Goal: Communication & Community: Answer question/provide support

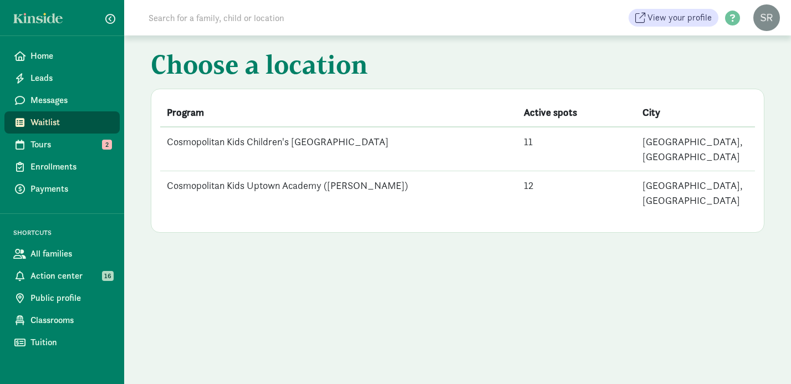
click at [316, 171] on td "Cosmopolitan Kids Uptown Academy ([PERSON_NAME])" at bounding box center [338, 193] width 357 height 44
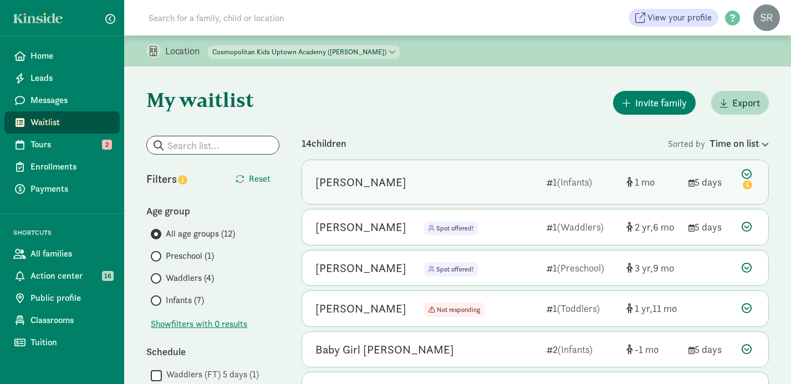
click at [654, 182] on span "1" at bounding box center [644, 182] width 20 height 13
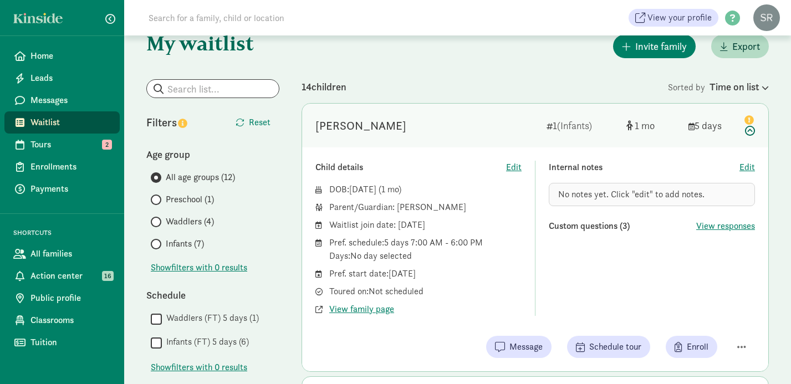
scroll to position [57, 0]
click at [186, 242] on span "Infants (7)" at bounding box center [185, 243] width 38 height 13
click at [158, 242] on input "Infants (7)" at bounding box center [154, 243] width 7 height 7
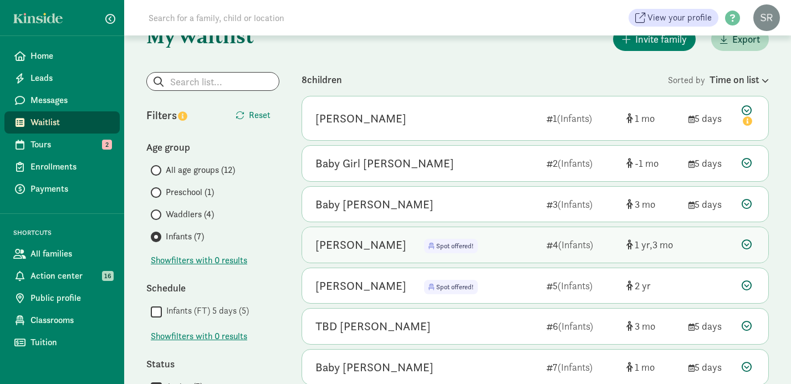
scroll to position [64, 0]
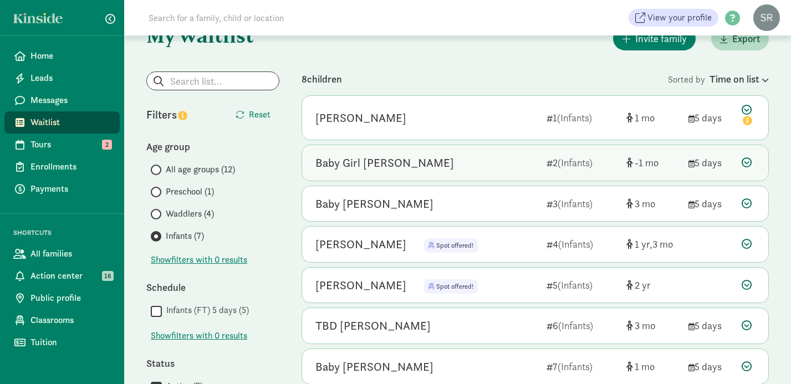
click at [393, 161] on div "Baby Girl [PERSON_NAME]" at bounding box center [384, 163] width 139 height 18
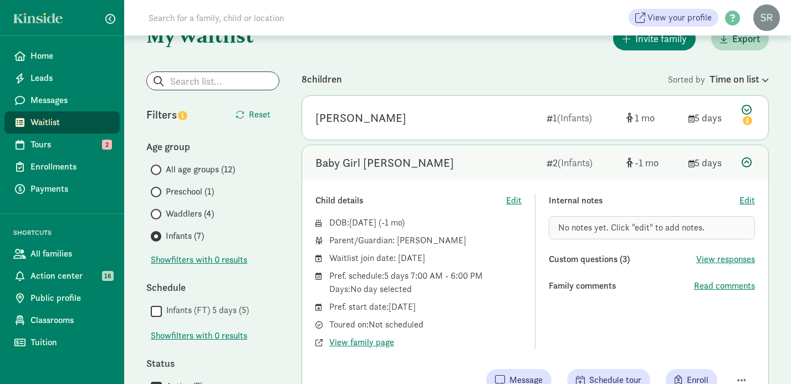
click at [746, 163] on icon at bounding box center [746, 162] width 10 height 10
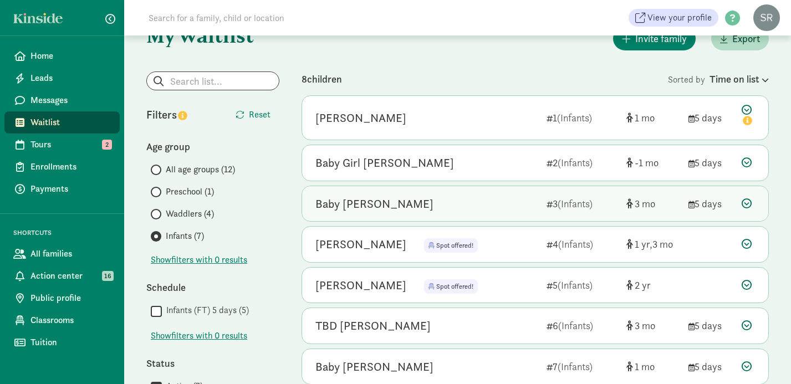
click at [375, 208] on div "Baby [PERSON_NAME]" at bounding box center [374, 204] width 118 height 18
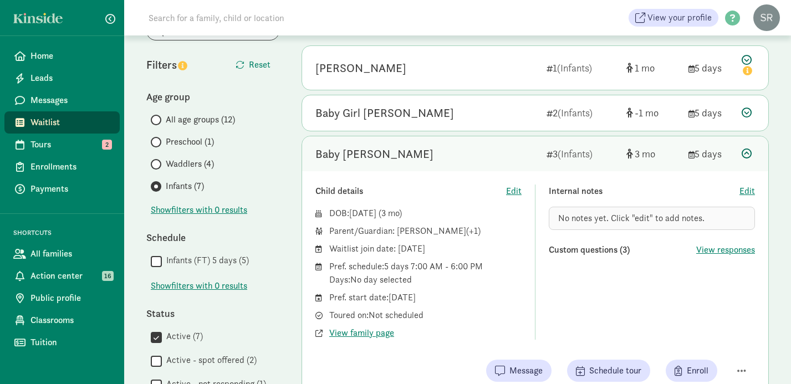
scroll to position [115, 0]
click at [748, 152] on icon at bounding box center [746, 153] width 10 height 10
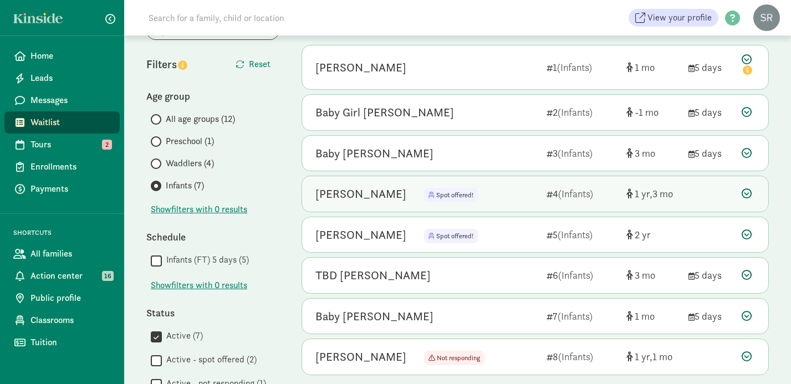
click at [484, 199] on div "Baby Liang Spot offered!" at bounding box center [426, 194] width 222 height 18
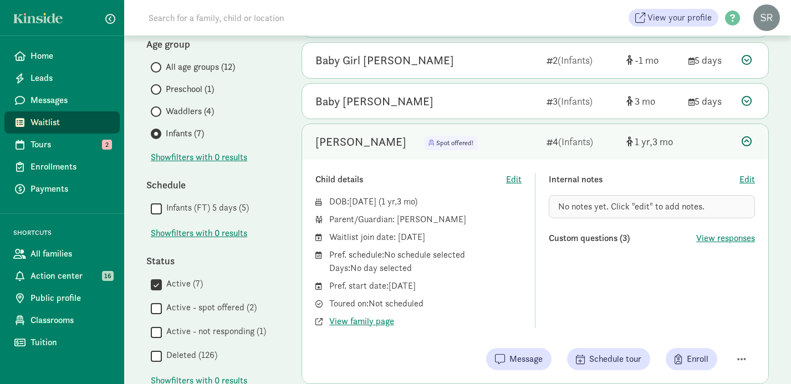
scroll to position [173, 0]
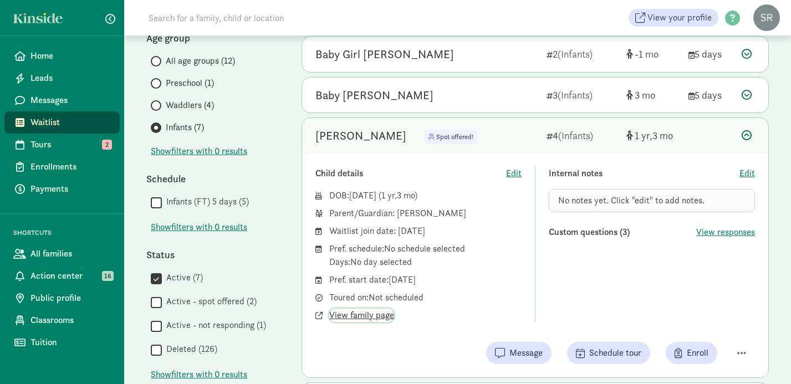
click at [385, 316] on span "View family page" at bounding box center [361, 315] width 65 height 13
click at [746, 136] on icon at bounding box center [746, 135] width 10 height 10
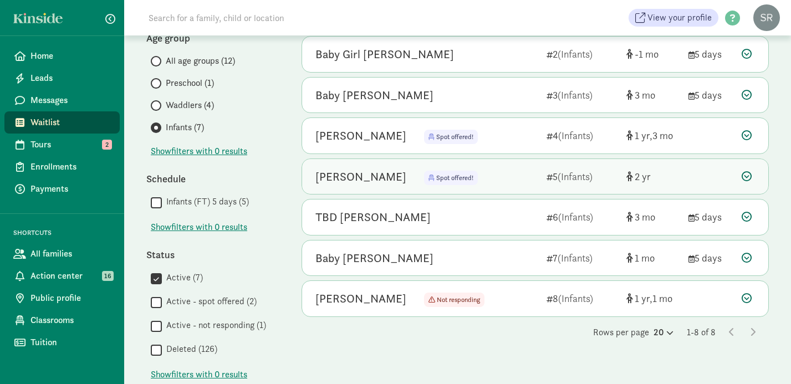
click at [364, 173] on div "Noa Mullenbach" at bounding box center [360, 177] width 91 height 18
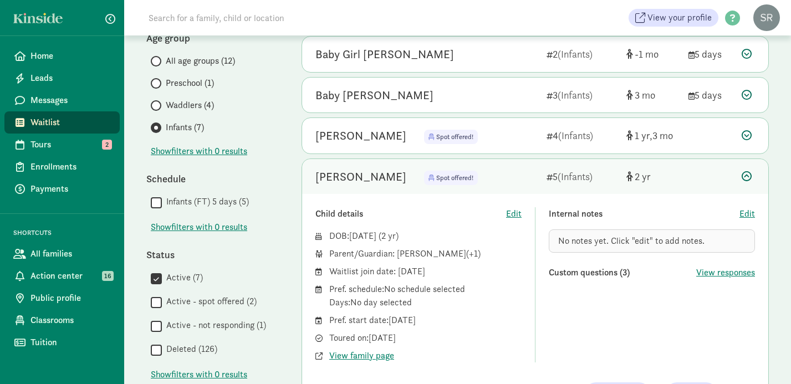
click at [743, 175] on icon at bounding box center [746, 176] width 10 height 10
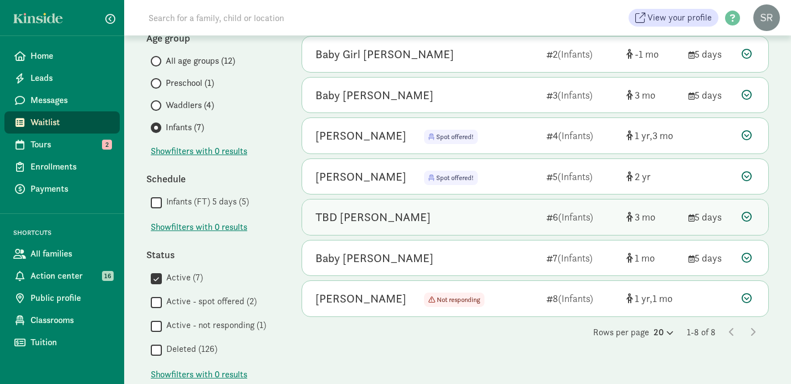
click at [354, 220] on div "TBD George" at bounding box center [372, 217] width 115 height 18
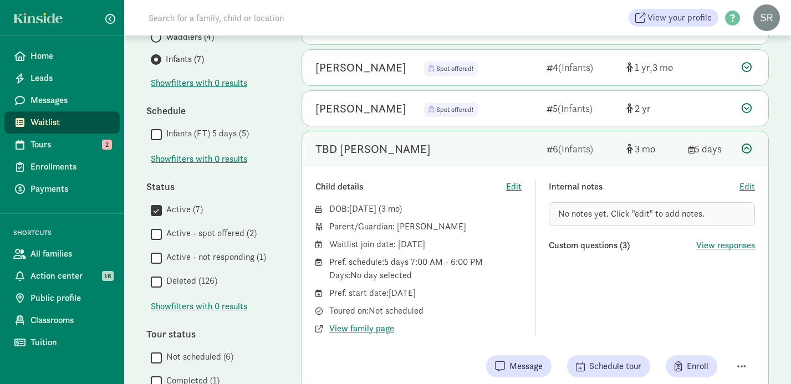
scroll to position [242, 0]
click at [743, 146] on icon at bounding box center [746, 147] width 10 height 10
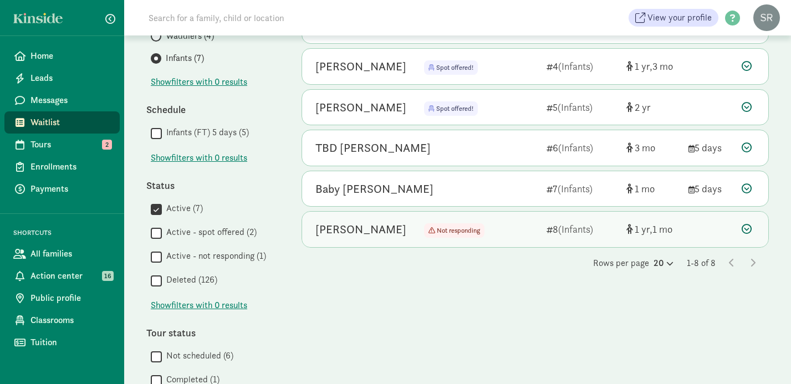
click at [373, 232] on div "Meredith LeCong" at bounding box center [360, 230] width 91 height 18
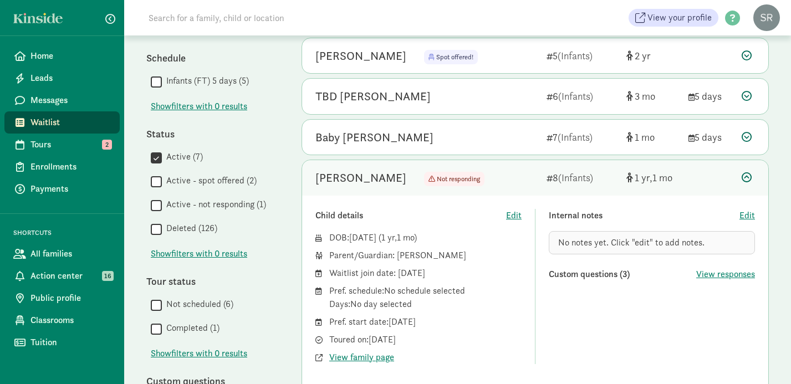
scroll to position [295, 0]
click at [748, 175] on icon at bounding box center [746, 176] width 10 height 10
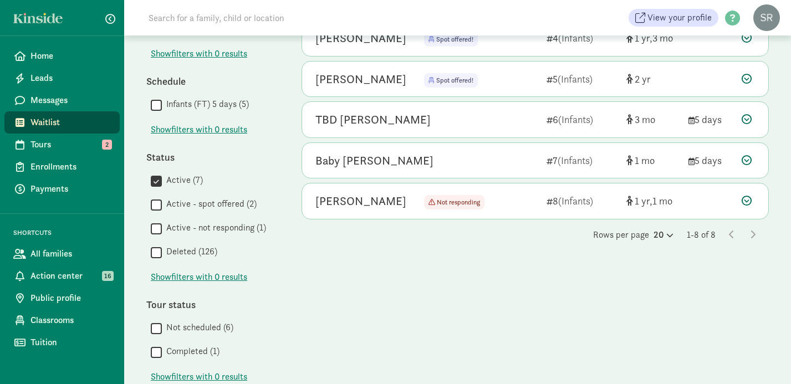
scroll to position [0, 0]
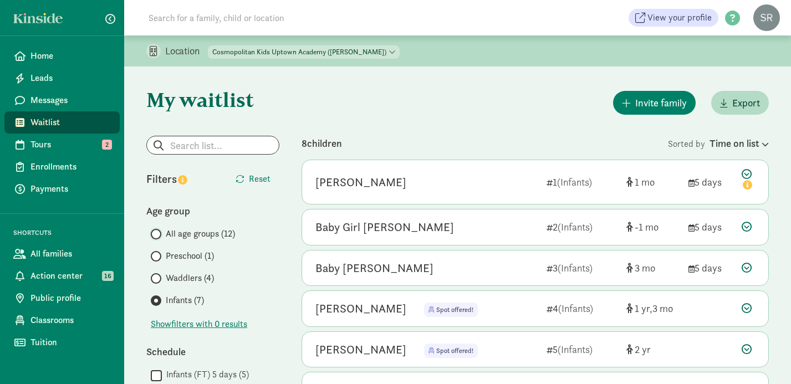
click at [157, 231] on input "All age groups (12)" at bounding box center [154, 234] width 7 height 7
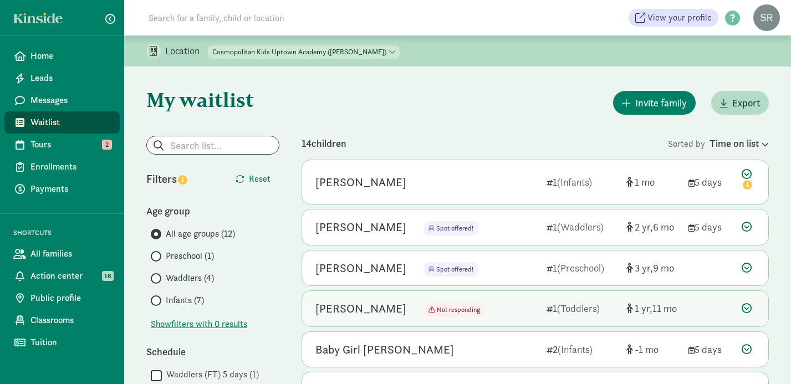
click at [381, 309] on div "Leon Hotchkiss" at bounding box center [360, 309] width 91 height 18
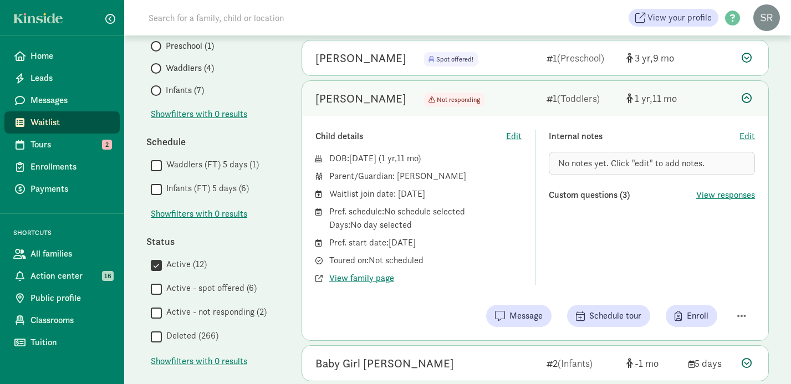
scroll to position [212, 0]
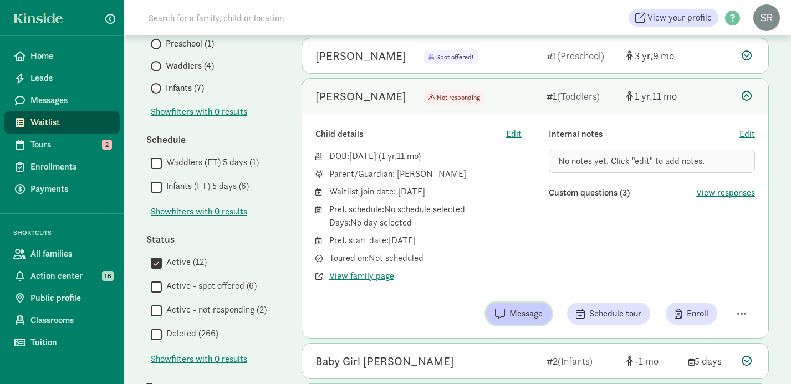
click at [523, 311] on span "Message" at bounding box center [525, 313] width 33 height 13
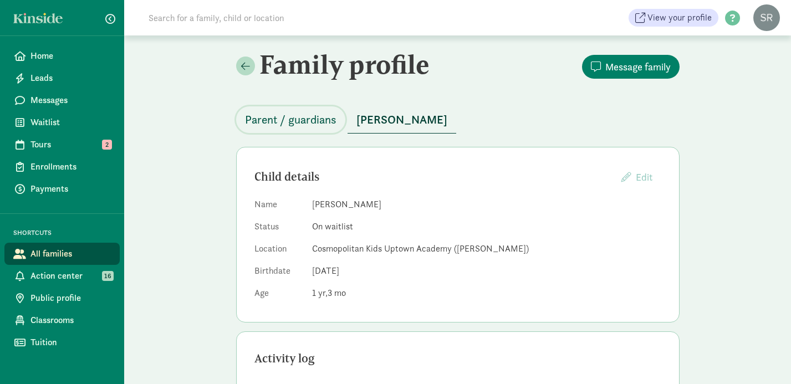
click at [314, 119] on span "Parent / guardians" at bounding box center [290, 120] width 91 height 18
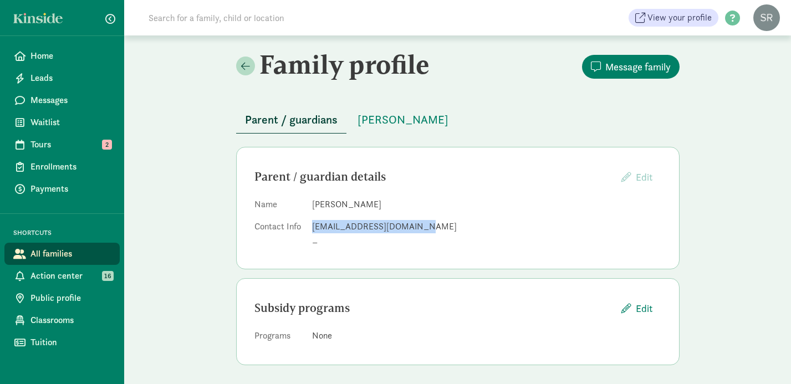
drag, startPoint x: 412, startPoint y: 226, endPoint x: 313, endPoint y: 226, distance: 99.2
click at [312, 226] on div "emailpaulliang@gmail.com" at bounding box center [486, 226] width 349 height 13
copy div "emailpaulliang@gmail.com"
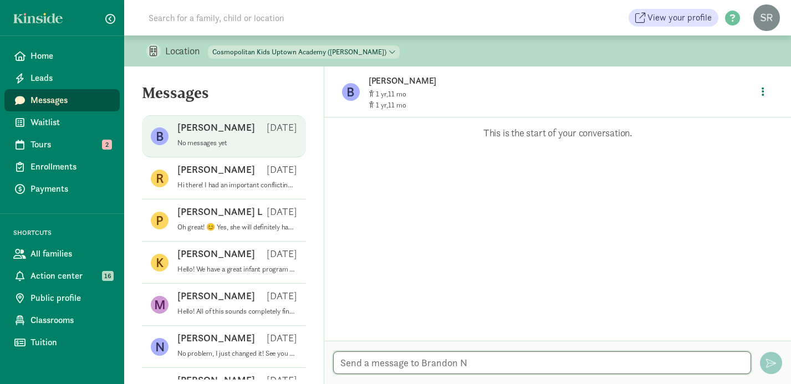
click at [399, 360] on textarea at bounding box center [542, 362] width 418 height 23
type textarea "Hello! Are you still interested in a toddler spot at our center?"
click at [771, 365] on span "button" at bounding box center [771, 363] width 10 height 10
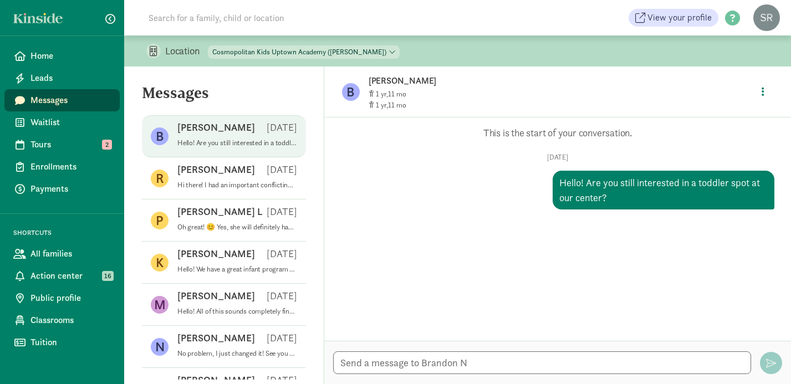
click at [44, 101] on span "Messages" at bounding box center [70, 100] width 80 height 13
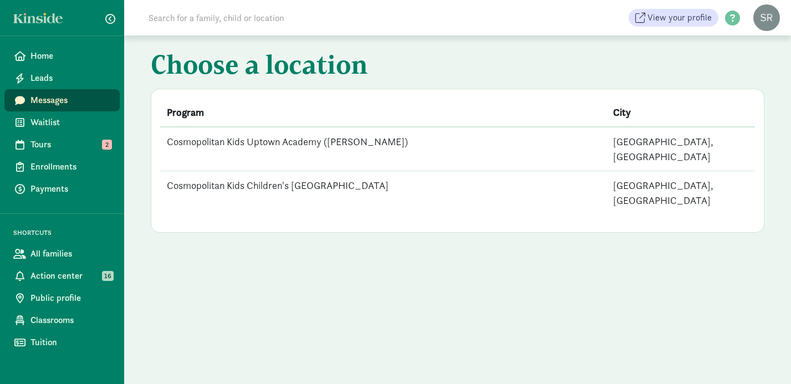
click at [308, 141] on td "Cosmopolitan Kids Uptown Academy ([PERSON_NAME])" at bounding box center [383, 149] width 446 height 44
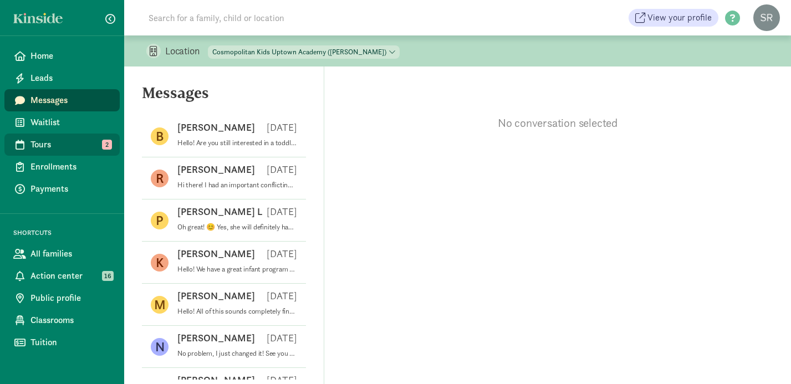
click at [66, 146] on span "Tours" at bounding box center [70, 144] width 80 height 13
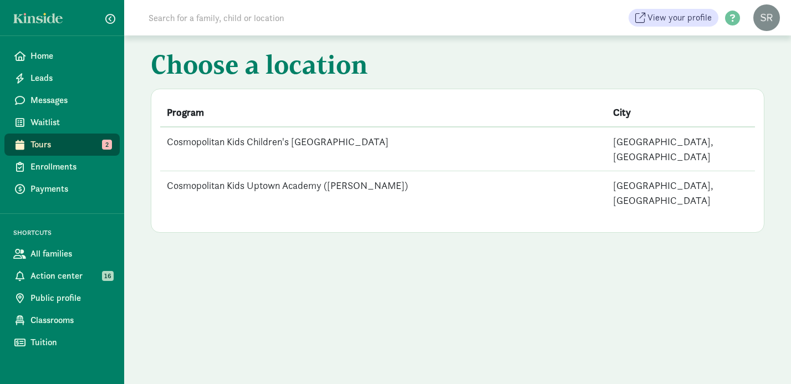
click at [342, 172] on td "Cosmopolitan Kids Uptown Academy ([PERSON_NAME])" at bounding box center [383, 193] width 446 height 44
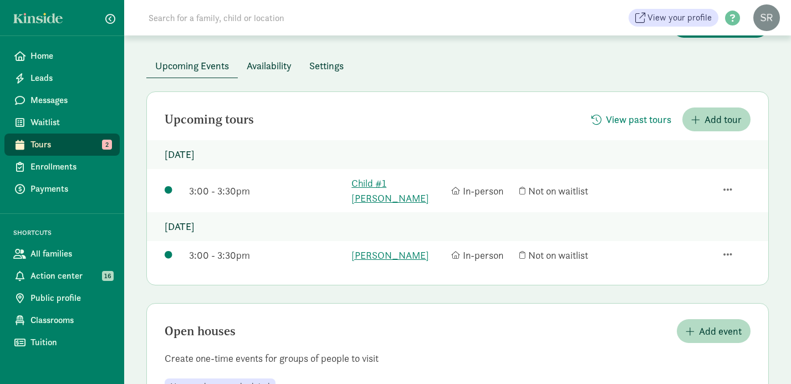
scroll to position [75, 0]
